Goal: Task Accomplishment & Management: Use online tool/utility

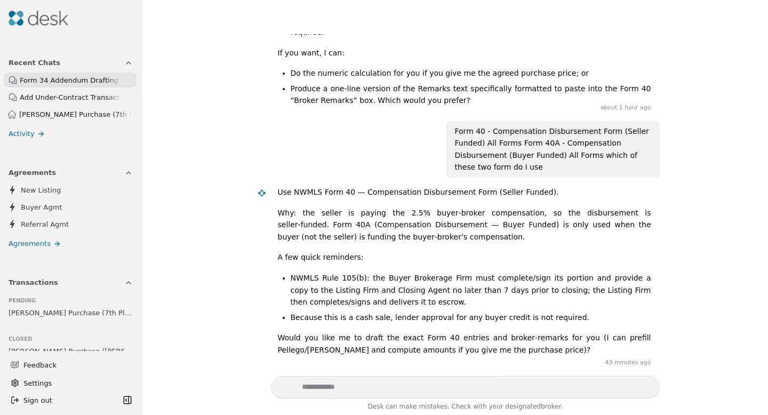
scroll to position [3924, 0]
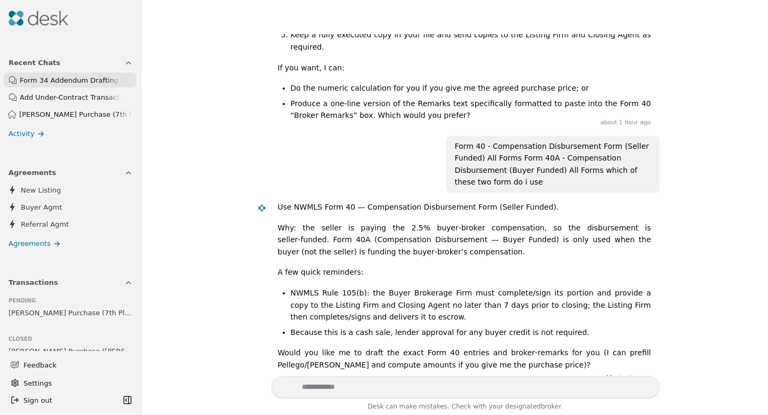
click at [62, 311] on span "[PERSON_NAME] Purchase (7th Place)" at bounding box center [71, 312] width 124 height 11
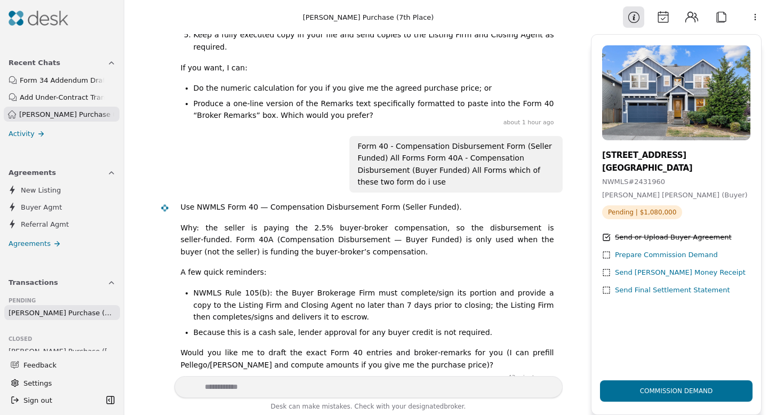
click at [726, 20] on button "Attach" at bounding box center [721, 16] width 21 height 21
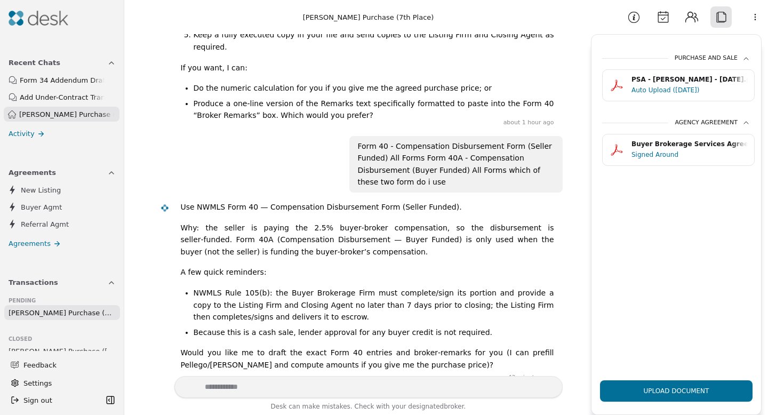
click at [756, 19] on html "Due Soon 2 0 Seller Disclosure Due 0 Title Termination Expires Calendar Recent …" at bounding box center [384, 207] width 768 height 415
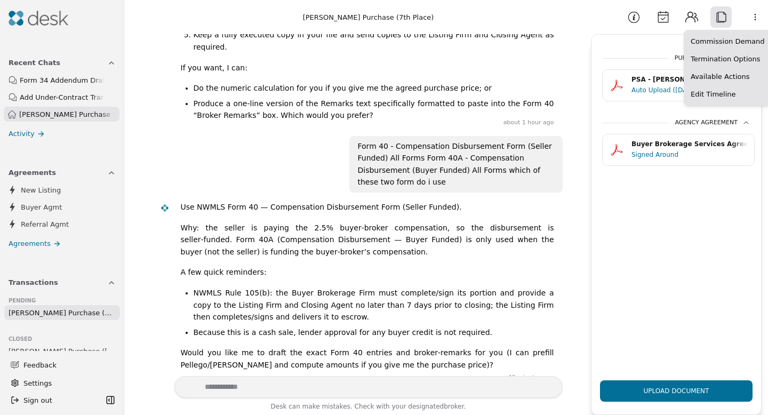
click at [722, 186] on html "Due Soon 2 0 Seller Disclosure Due 0 Title Termination Expires Calendar Recent …" at bounding box center [384, 207] width 768 height 415
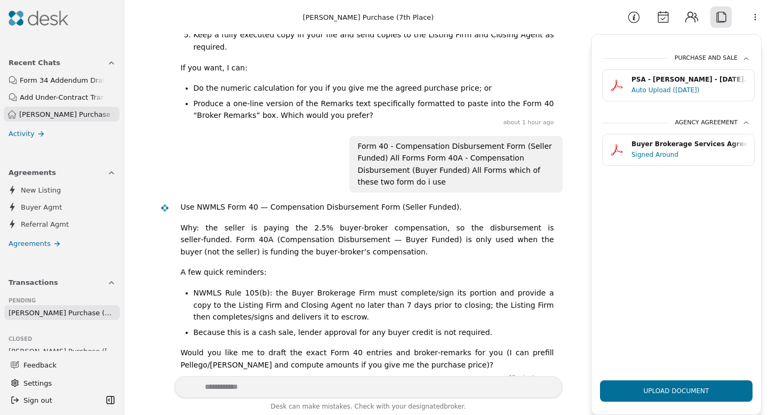
click at [635, 19] on button "Information" at bounding box center [633, 16] width 21 height 21
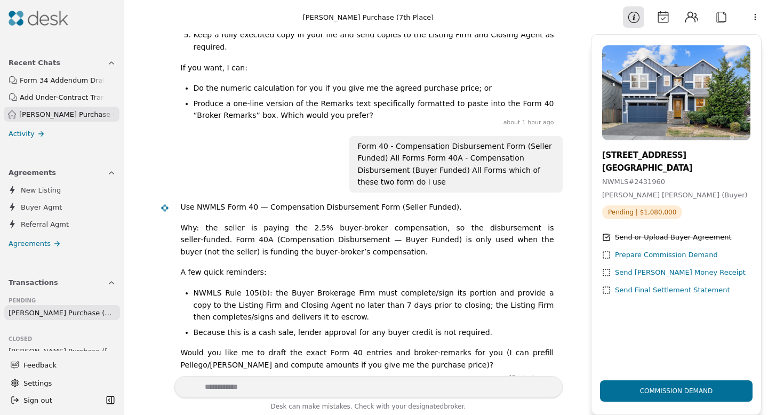
click at [666, 22] on button "Calendar" at bounding box center [662, 16] width 21 height 21
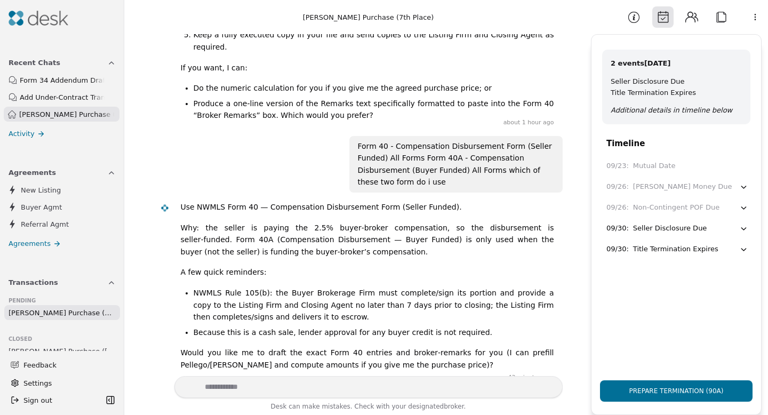
click at [604, 16] on header "Information Calendar Contacts Attach More" at bounding box center [676, 17] width 183 height 34
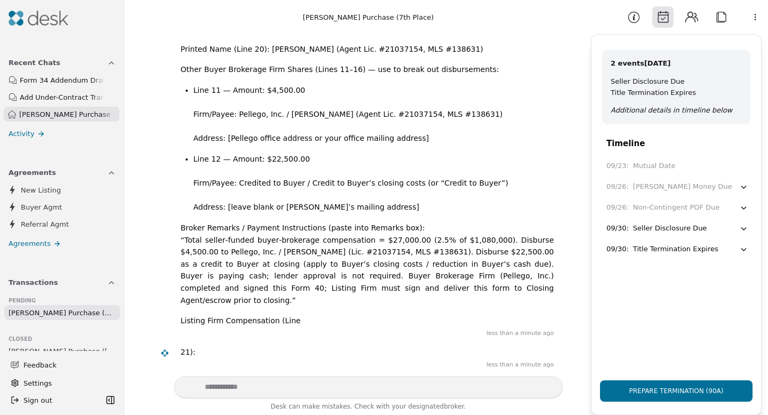
scroll to position [5001, 0]
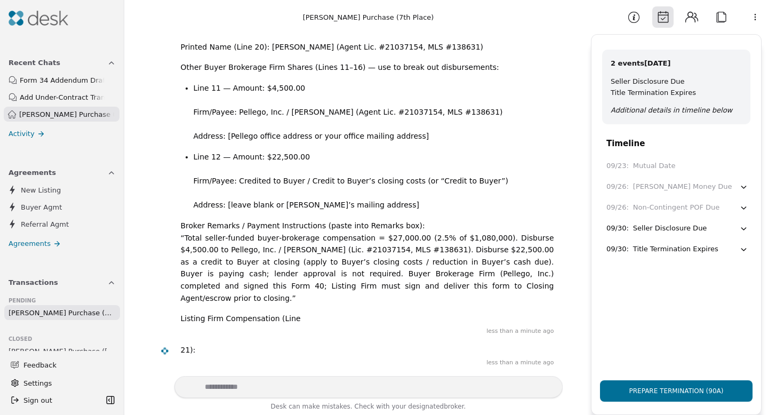
click at [47, 382] on span "Settings" at bounding box center [37, 383] width 28 height 11
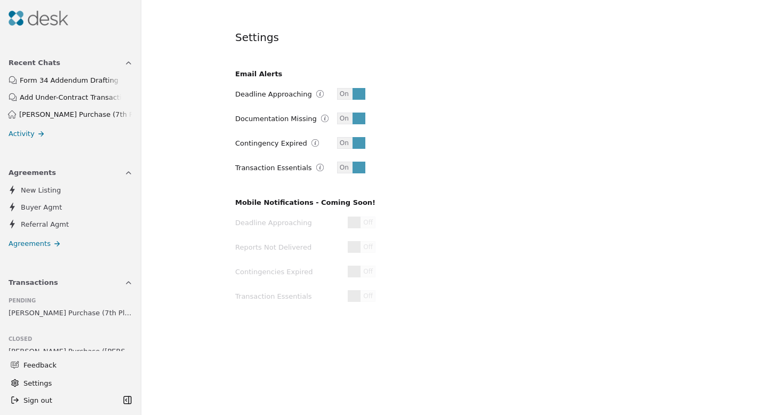
click at [14, 23] on img at bounding box center [39, 18] width 60 height 15
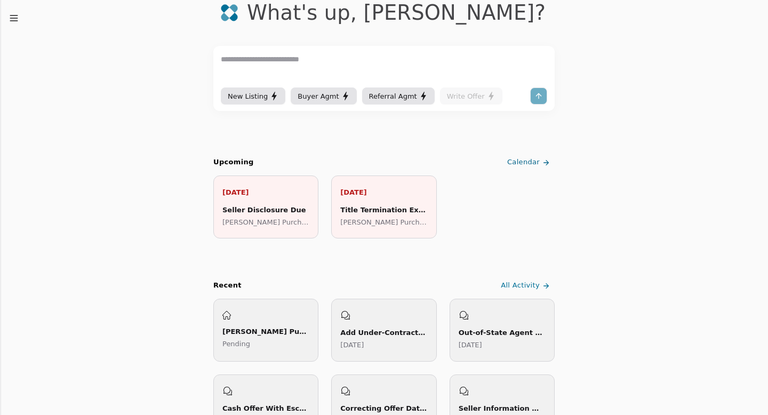
scroll to position [73, 0]
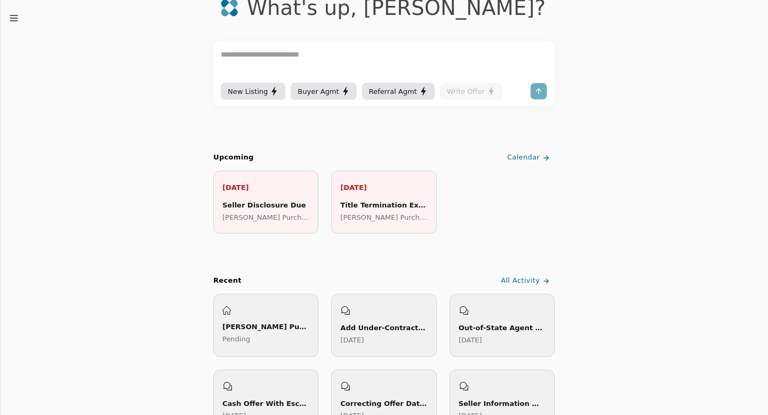
click at [267, 307] on div "[PERSON_NAME] (7th Place) Pending" at bounding box center [265, 325] width 87 height 38
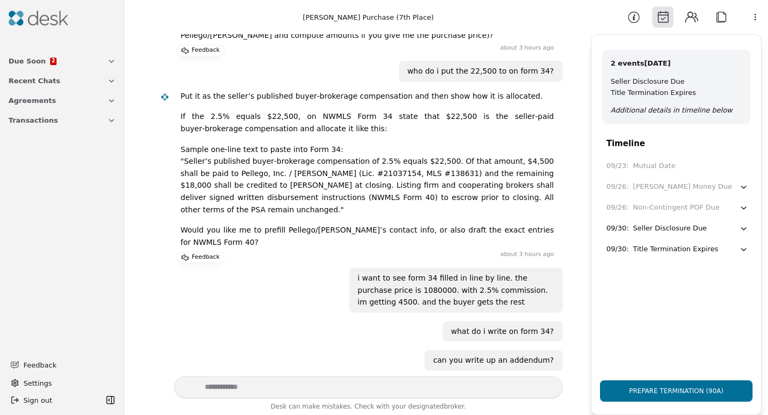
scroll to position [4249, 0]
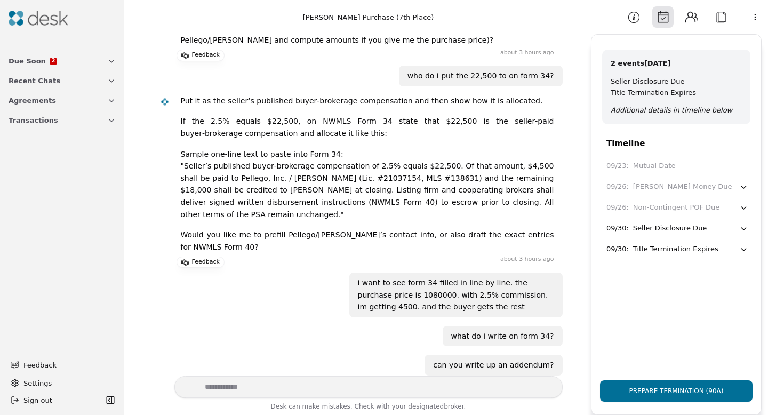
click at [428, 384] on textarea "Write your prompt here" at bounding box center [368, 387] width 388 height 22
type textarea "*******"
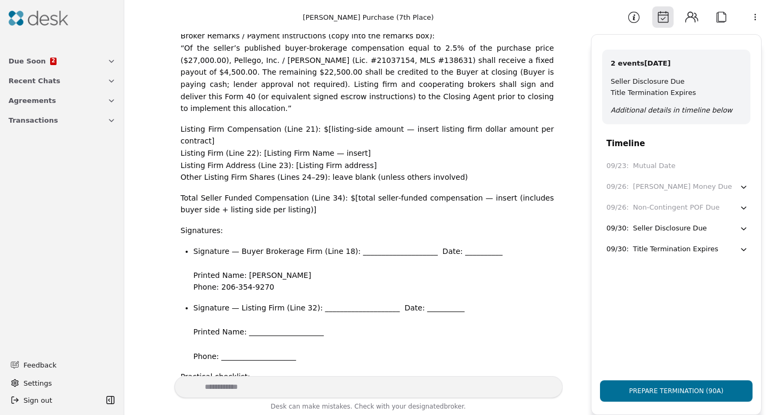
scroll to position [4998, 0]
click at [304, 384] on textarea "Write your prompt here" at bounding box center [368, 387] width 388 height 22
type textarea "**********"
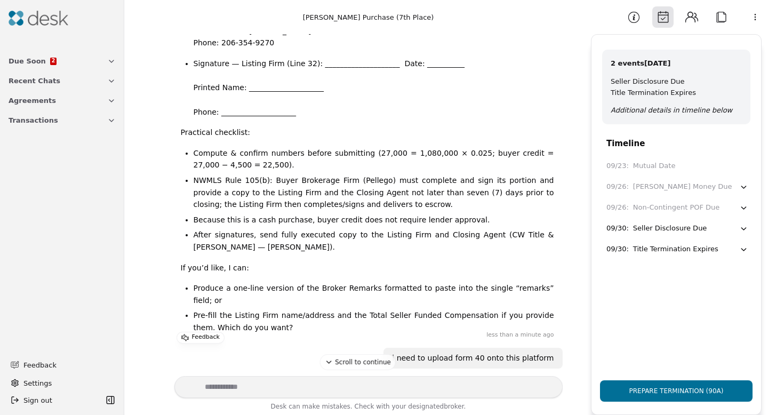
scroll to position [5240, 0]
click at [50, 120] on span "Transactions" at bounding box center [34, 120] width 50 height 11
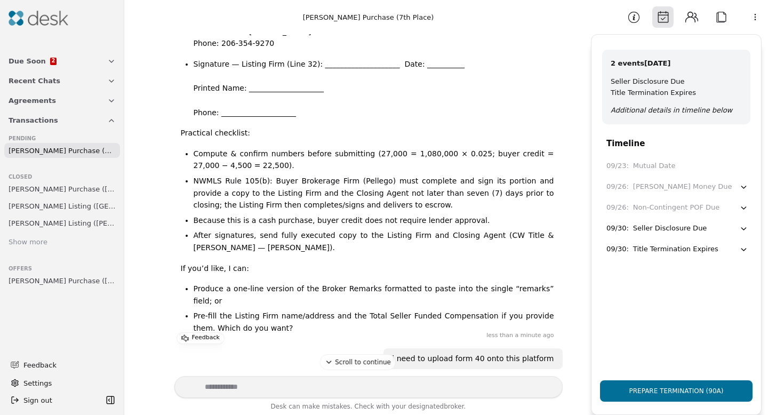
click at [47, 282] on span "[PERSON_NAME] Purchase ([GEOGRAPHIC_DATA])" at bounding box center [62, 280] width 107 height 11
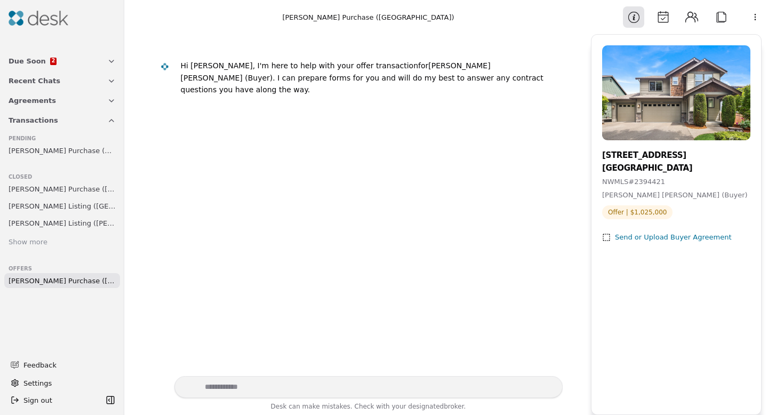
click at [41, 147] on span "[PERSON_NAME] Purchase (7th Place)" at bounding box center [62, 150] width 107 height 11
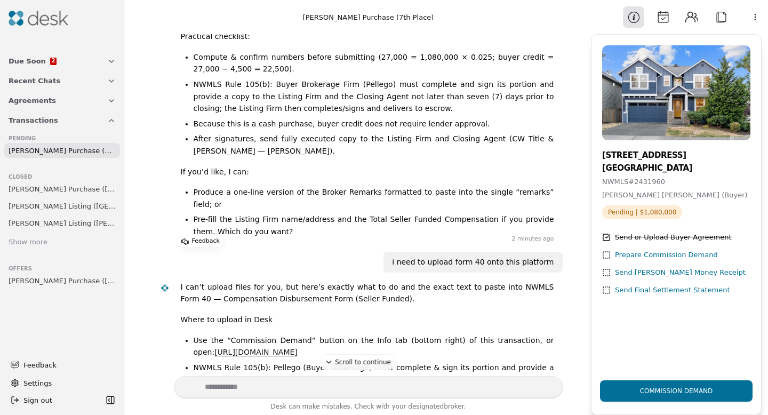
scroll to position [5337, 0]
click at [647, 254] on div "Prepare Commission Demand" at bounding box center [666, 255] width 103 height 11
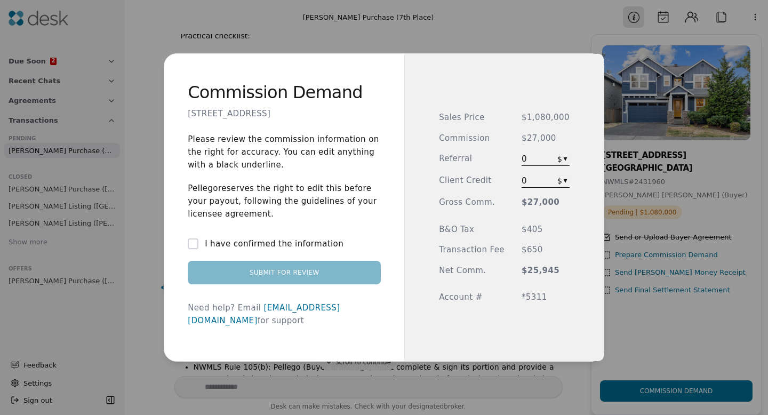
click at [537, 178] on span "0" at bounding box center [536, 180] width 29 height 13
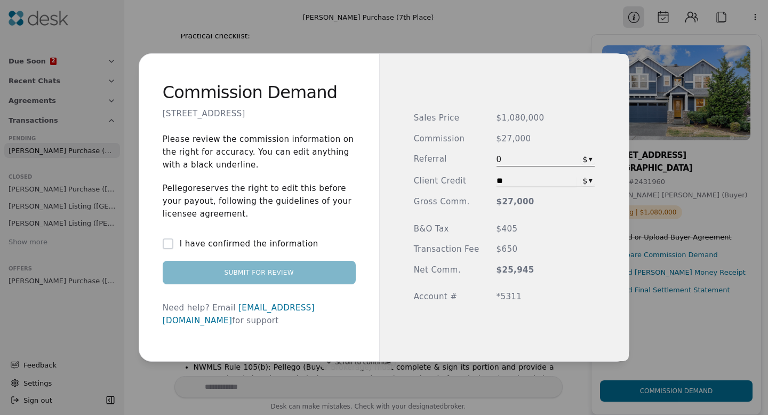
type input "*"
type input "******"
click at [544, 196] on span "$27,000" at bounding box center [546, 202] width 99 height 12
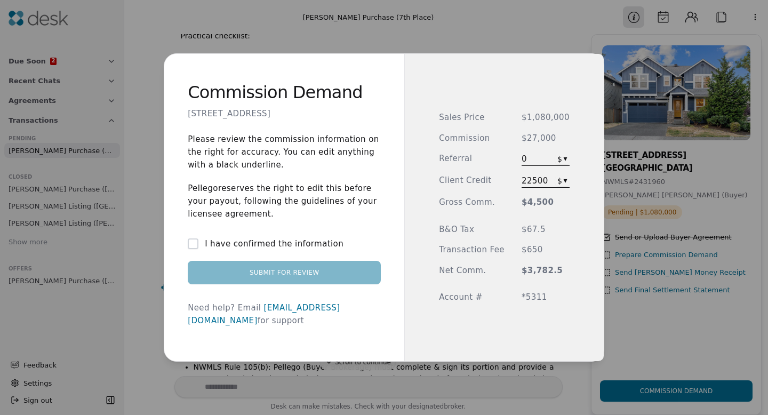
click at [198, 249] on button "I have confirmed the information" at bounding box center [193, 243] width 11 height 11
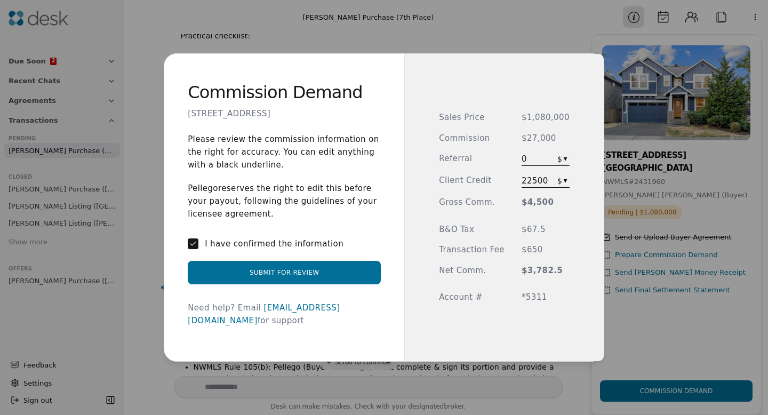
click at [547, 180] on div "22500 $ ▾" at bounding box center [546, 180] width 48 height 13
click at [544, 178] on span "22500" at bounding box center [536, 180] width 29 height 13
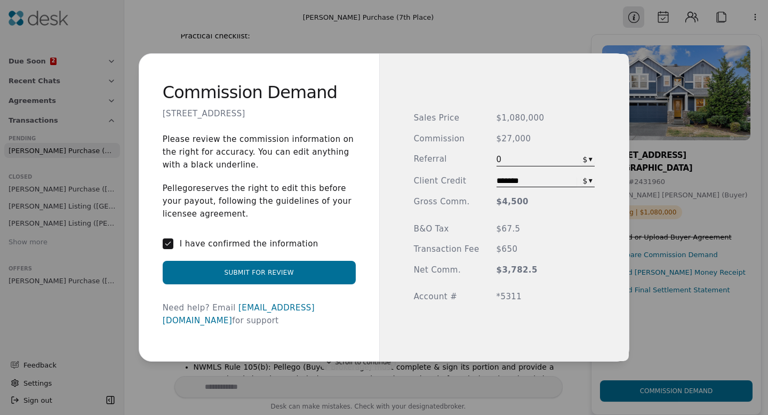
type input "******"
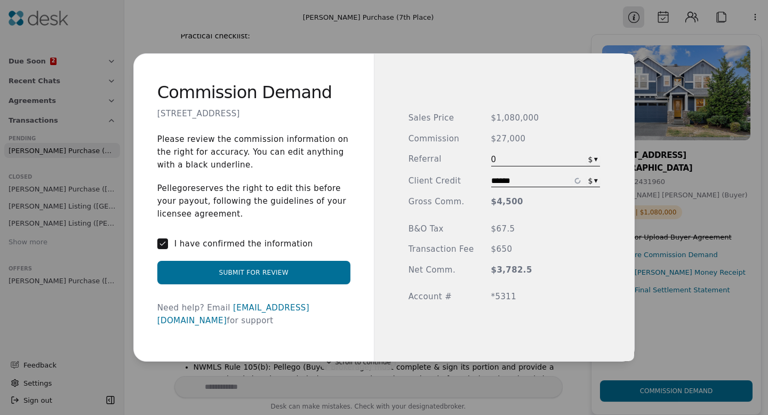
click at [572, 204] on div "Sales Price $1,080,000 Commission $27,000 Referral 0 $ ▾ Client Credit ****** $…" at bounding box center [504, 207] width 261 height 307
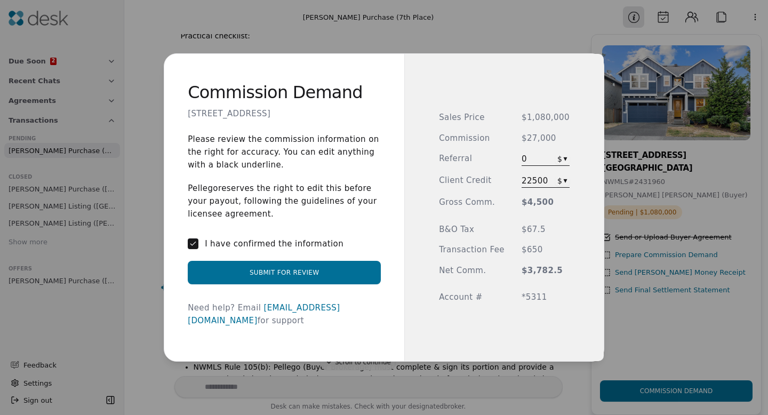
click at [301, 279] on button "Submit for Review" at bounding box center [284, 272] width 193 height 23
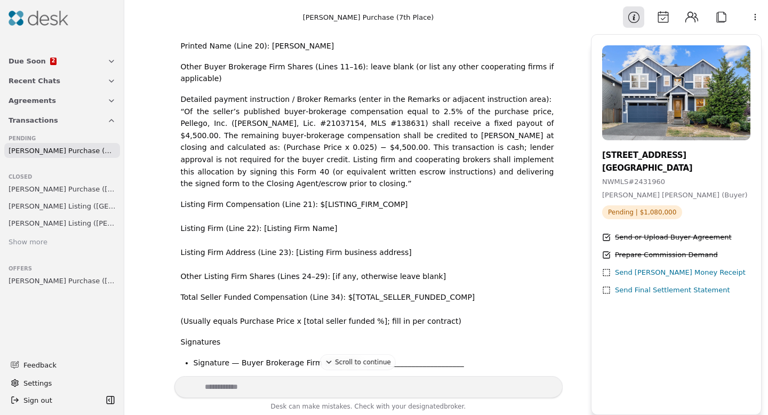
scroll to position [3231, 0]
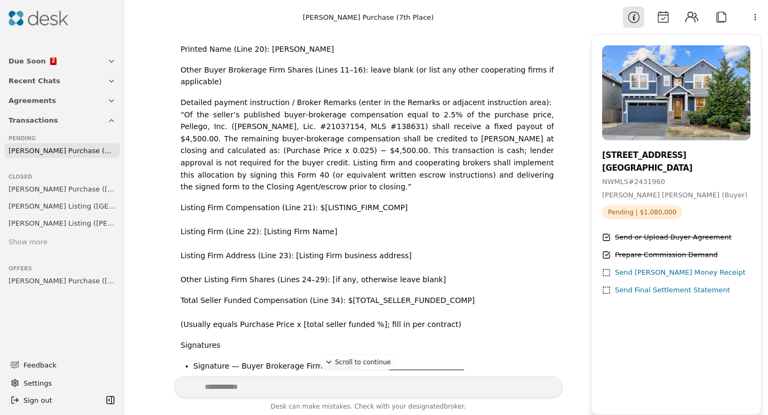
click at [88, 280] on span "[PERSON_NAME] Purchase ([GEOGRAPHIC_DATA])" at bounding box center [62, 280] width 107 height 11
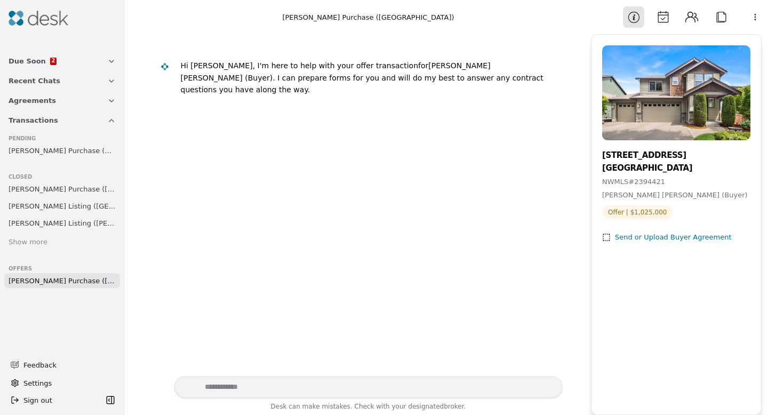
click at [753, 17] on html "Due Soon 2 Recent Chats Agreements Transactions Pending [PERSON_NAME] Purchase …" at bounding box center [384, 207] width 768 height 415
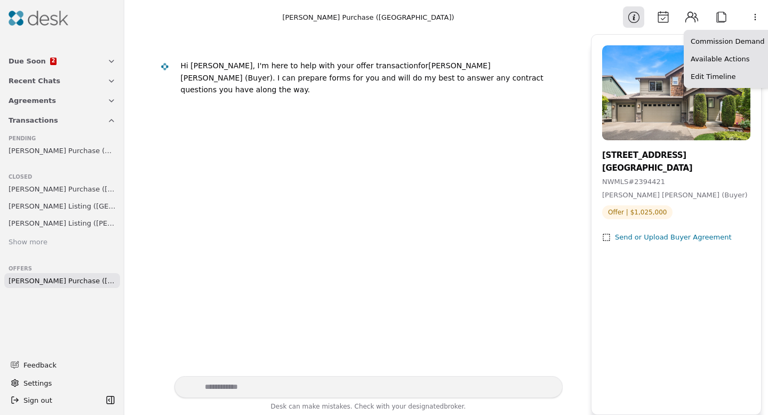
click at [86, 35] on html "Due Soon 2 Recent Chats Agreements Transactions Pending [PERSON_NAME] Purchase …" at bounding box center [384, 207] width 768 height 415
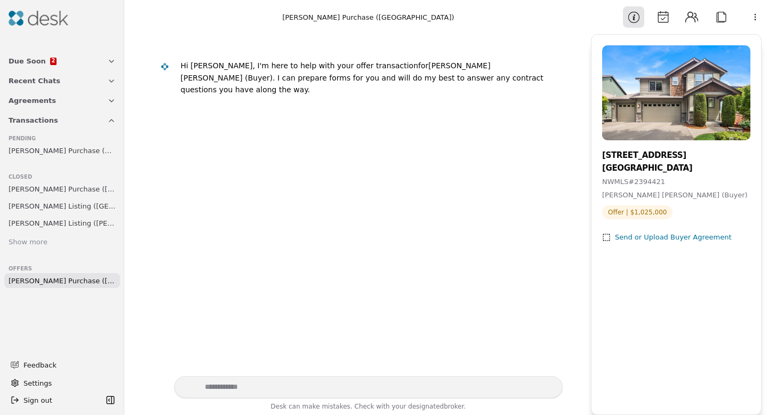
click at [37, 242] on div "Show more" at bounding box center [28, 242] width 39 height 11
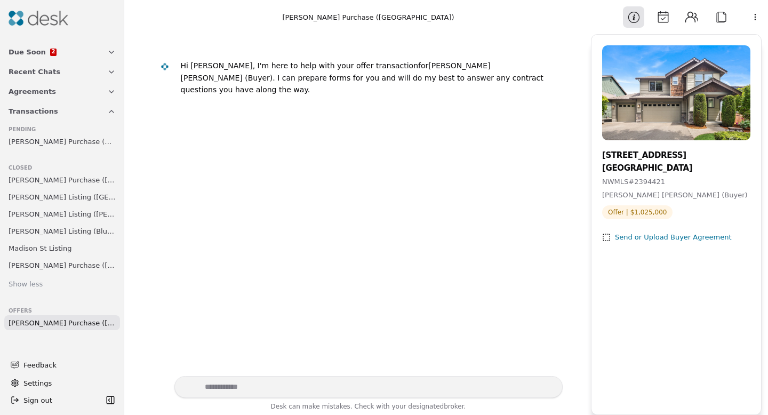
scroll to position [10, 0]
click at [29, 52] on span "Due Soon" at bounding box center [27, 51] width 37 height 11
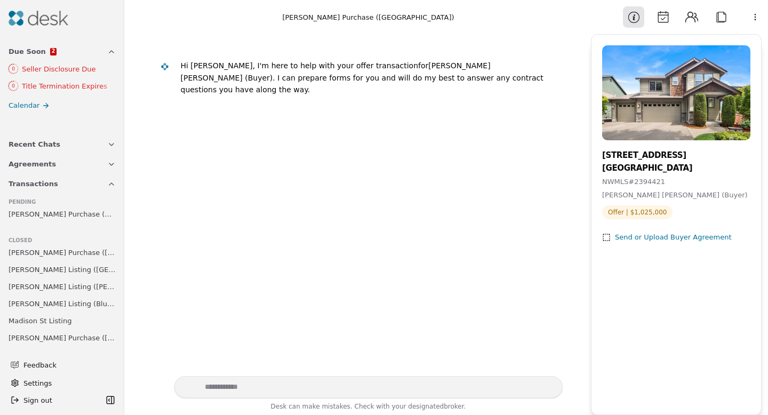
click at [46, 145] on span "Recent Chats" at bounding box center [35, 144] width 52 height 11
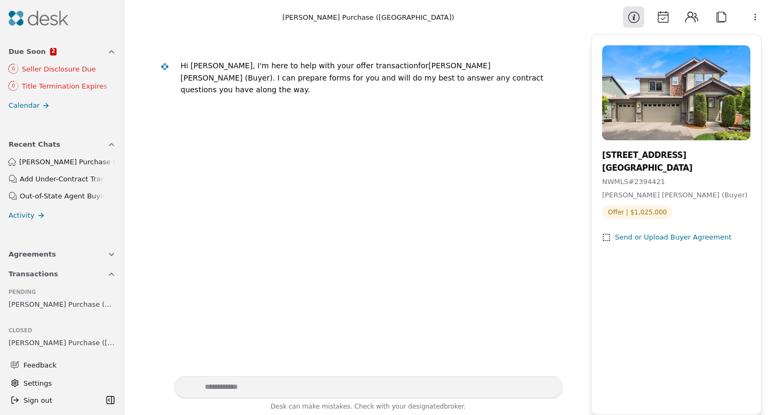
click at [47, 160] on span "[PERSON_NAME] Purchase (7th Place)" at bounding box center [67, 161] width 96 height 11
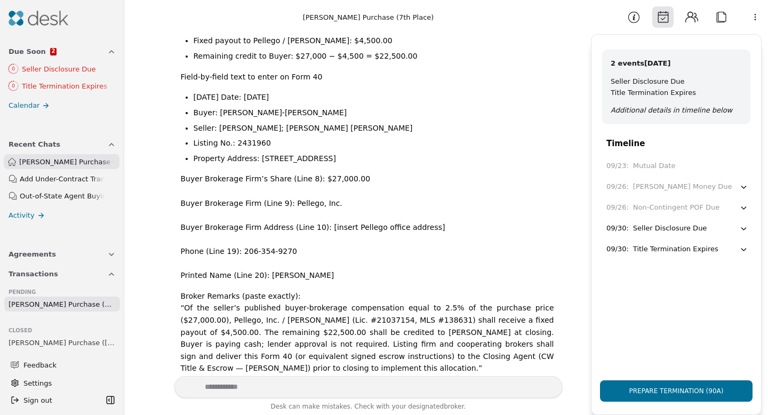
scroll to position [5799, 0]
